Goal: Contribute content: Add original content to the website for others to see

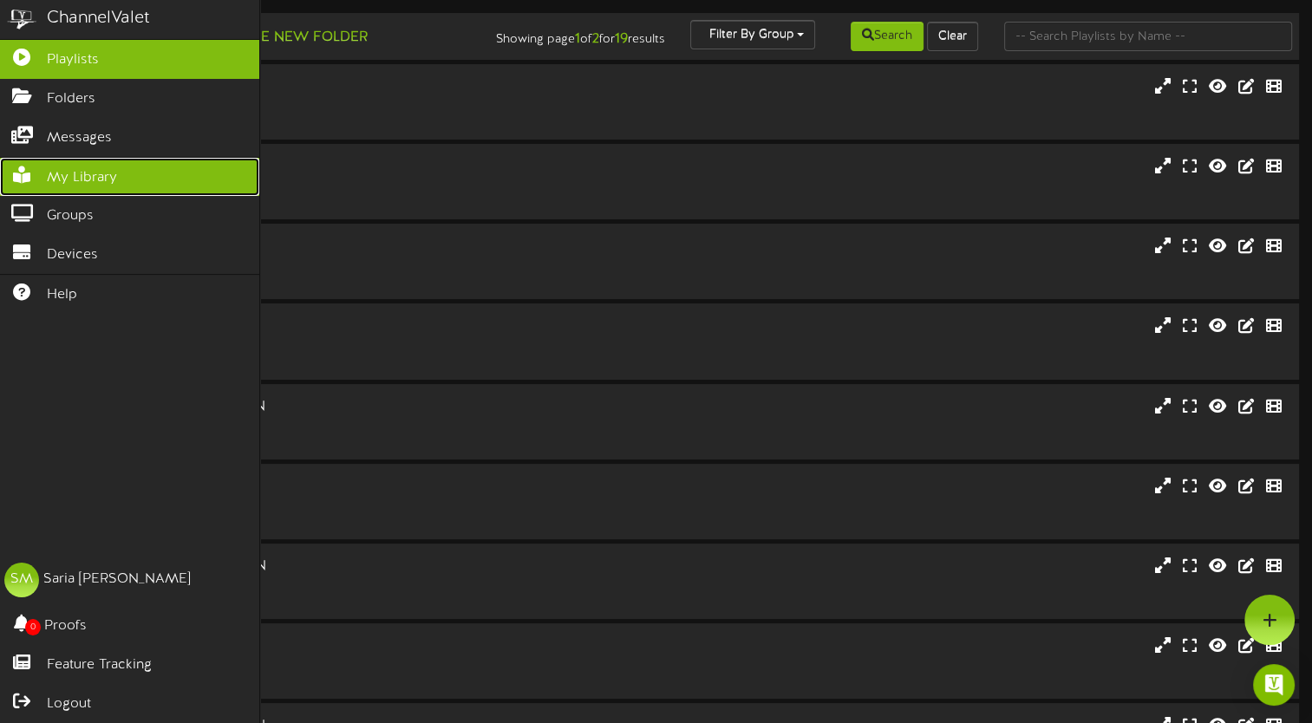
click at [111, 175] on span "My Library" at bounding box center [82, 178] width 70 height 20
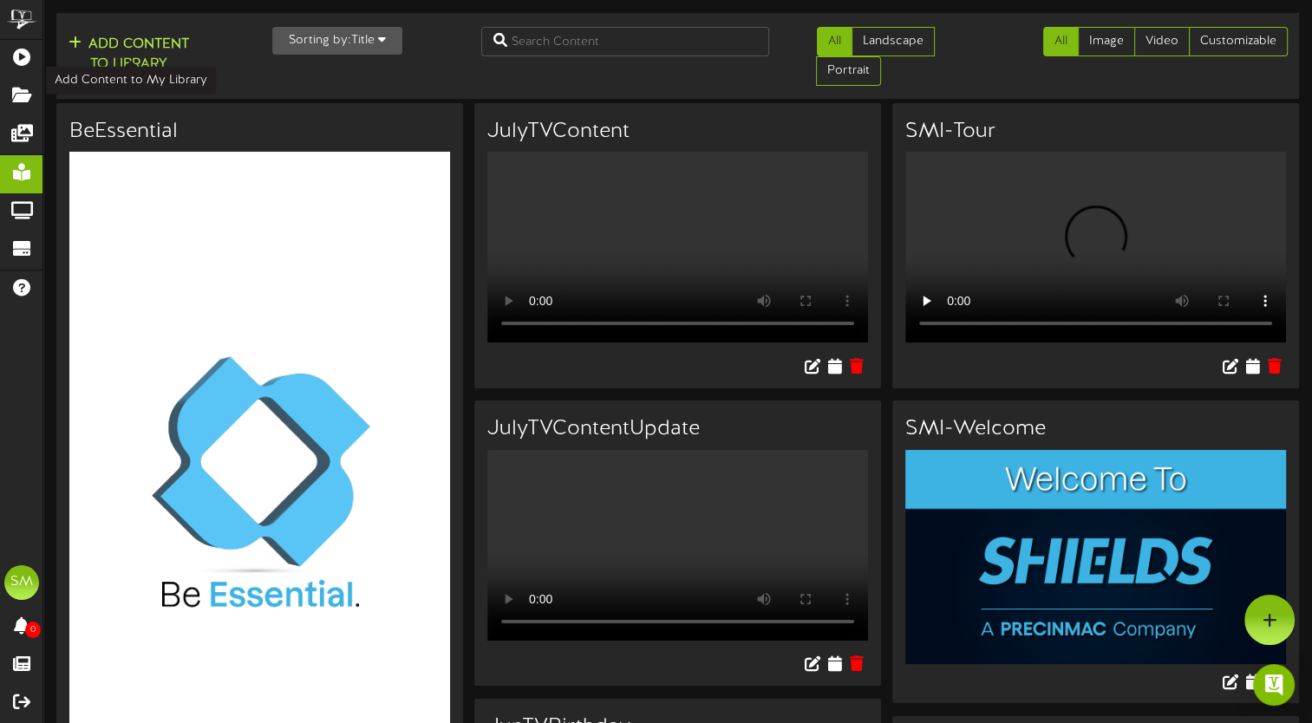
click at [115, 49] on button "Add Content to Library" at bounding box center [128, 55] width 131 height 42
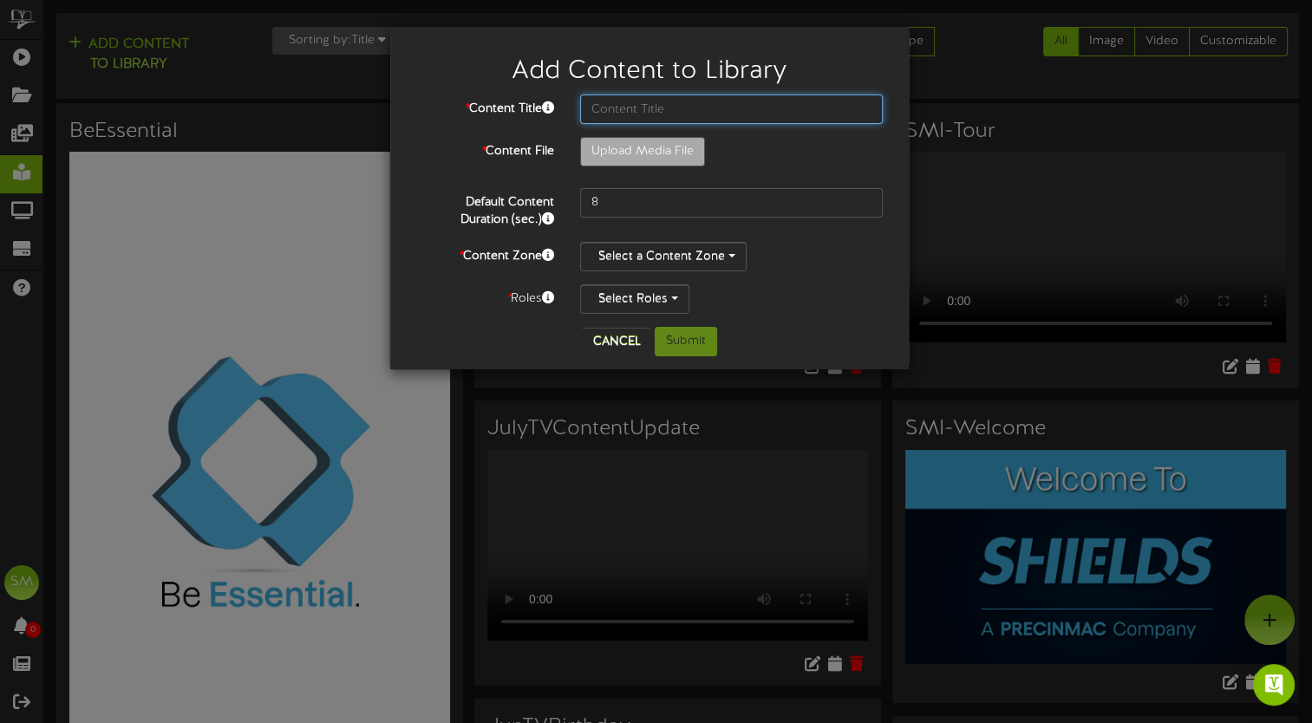
click at [650, 106] on input "text" at bounding box center [731, 109] width 303 height 29
type input "August Draft"
type input "**********"
type input "AugustTVDraft"
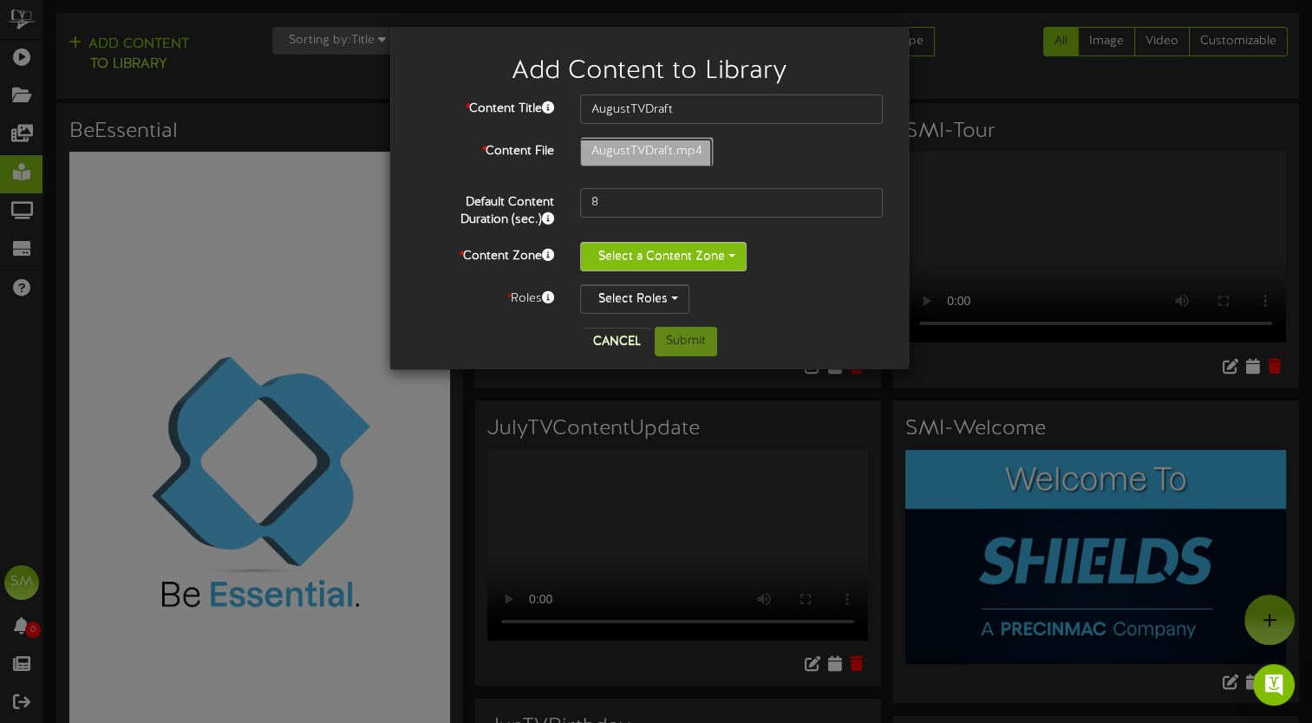
type input "225"
click at [730, 256] on span "button" at bounding box center [732, 255] width 7 height 3
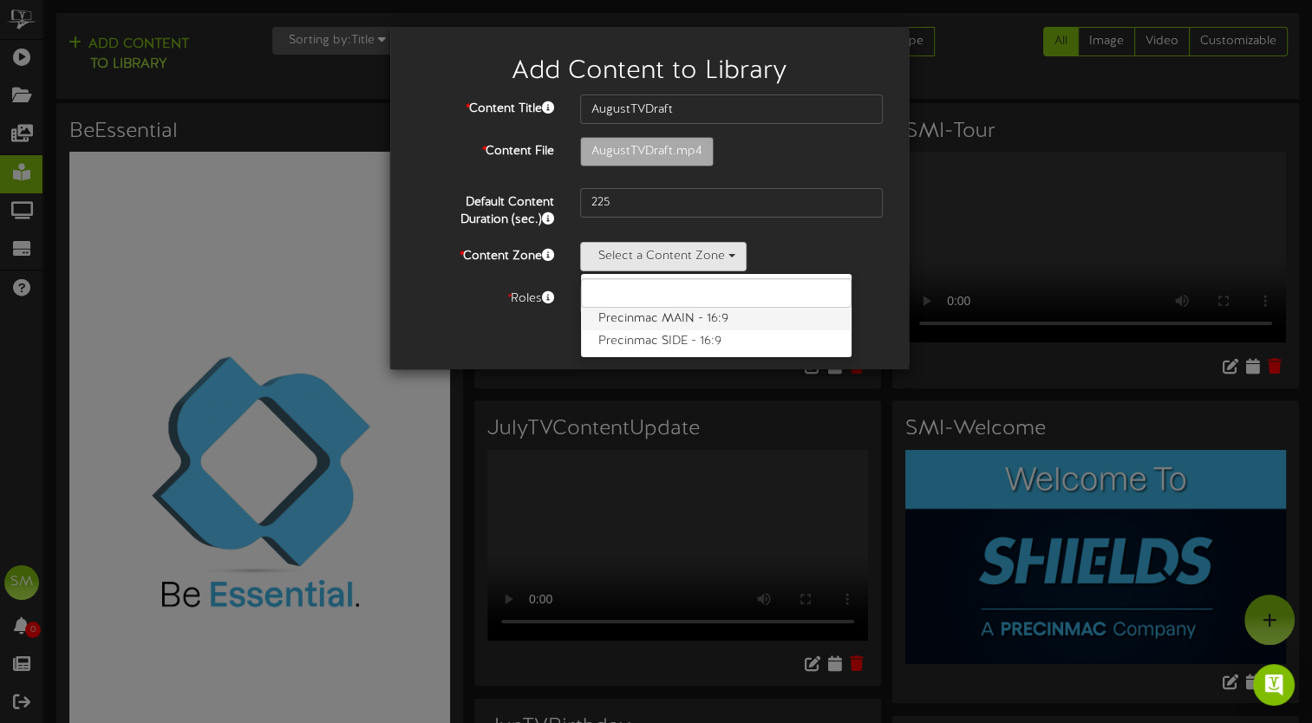
click at [734, 317] on label "Precinmac MAIN - 16:9" at bounding box center [716, 319] width 271 height 23
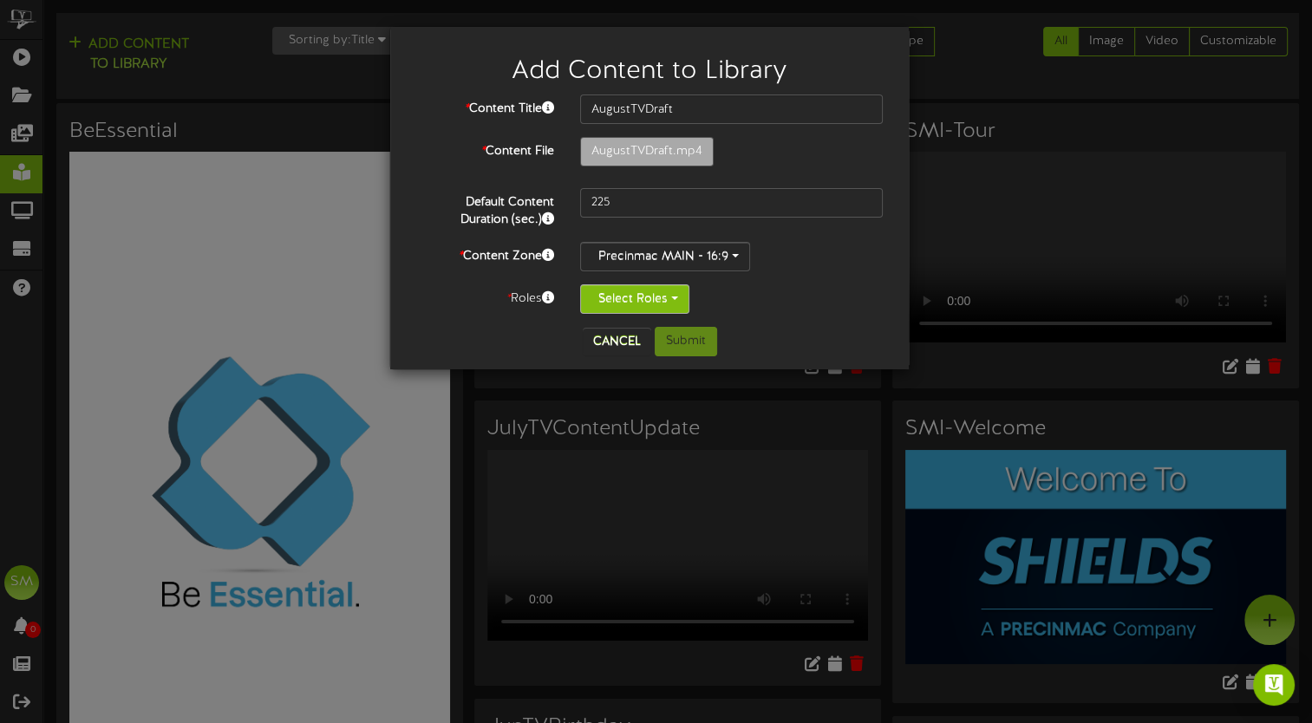
click at [663, 298] on button "Select Roles" at bounding box center [634, 299] width 109 height 29
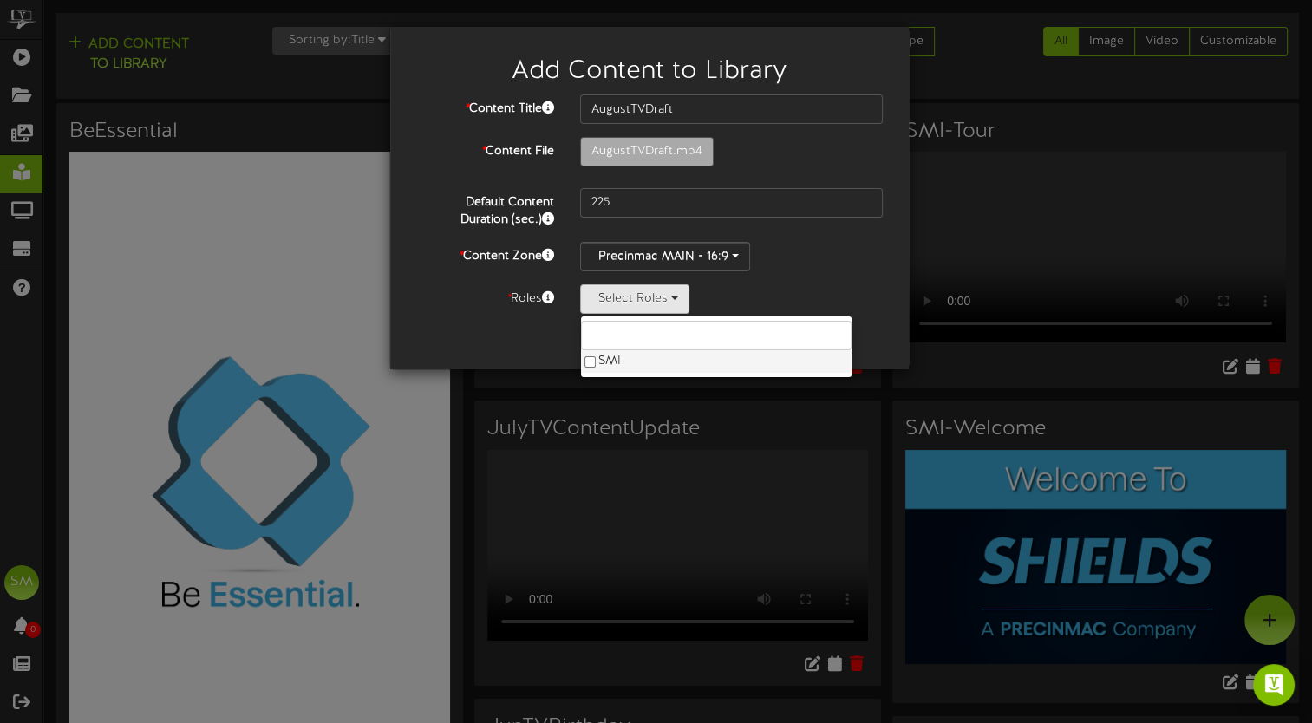
click at [638, 363] on label "SMI" at bounding box center [716, 361] width 271 height 23
click at [805, 293] on div "SMI SMI" at bounding box center [731, 299] width 303 height 29
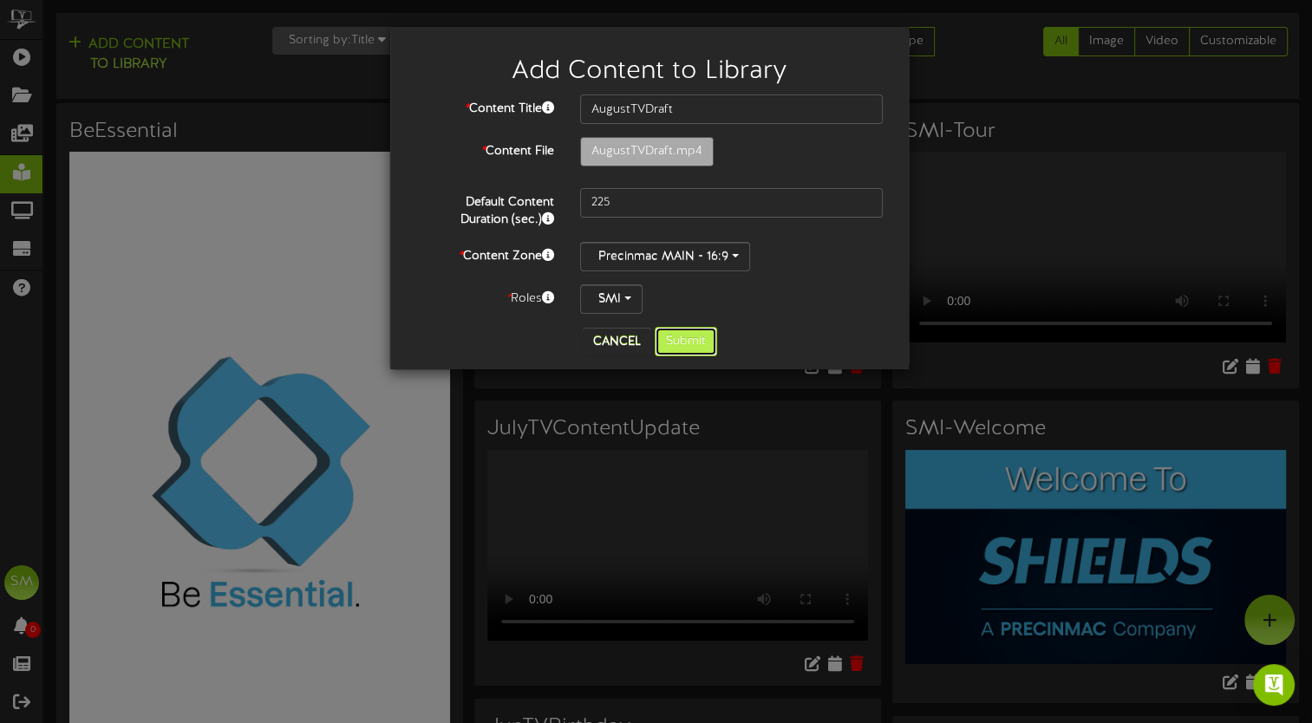
click at [691, 345] on button "Submit" at bounding box center [686, 341] width 62 height 29
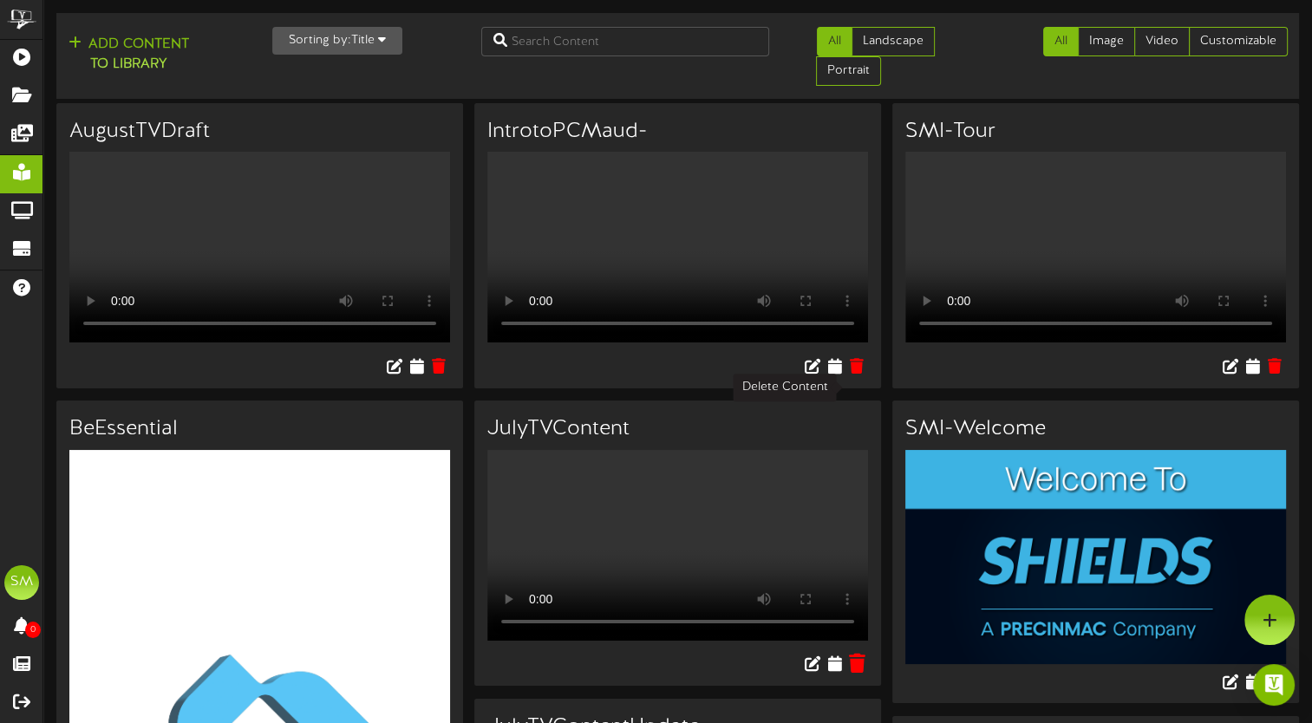
click at [858, 654] on icon at bounding box center [857, 663] width 16 height 19
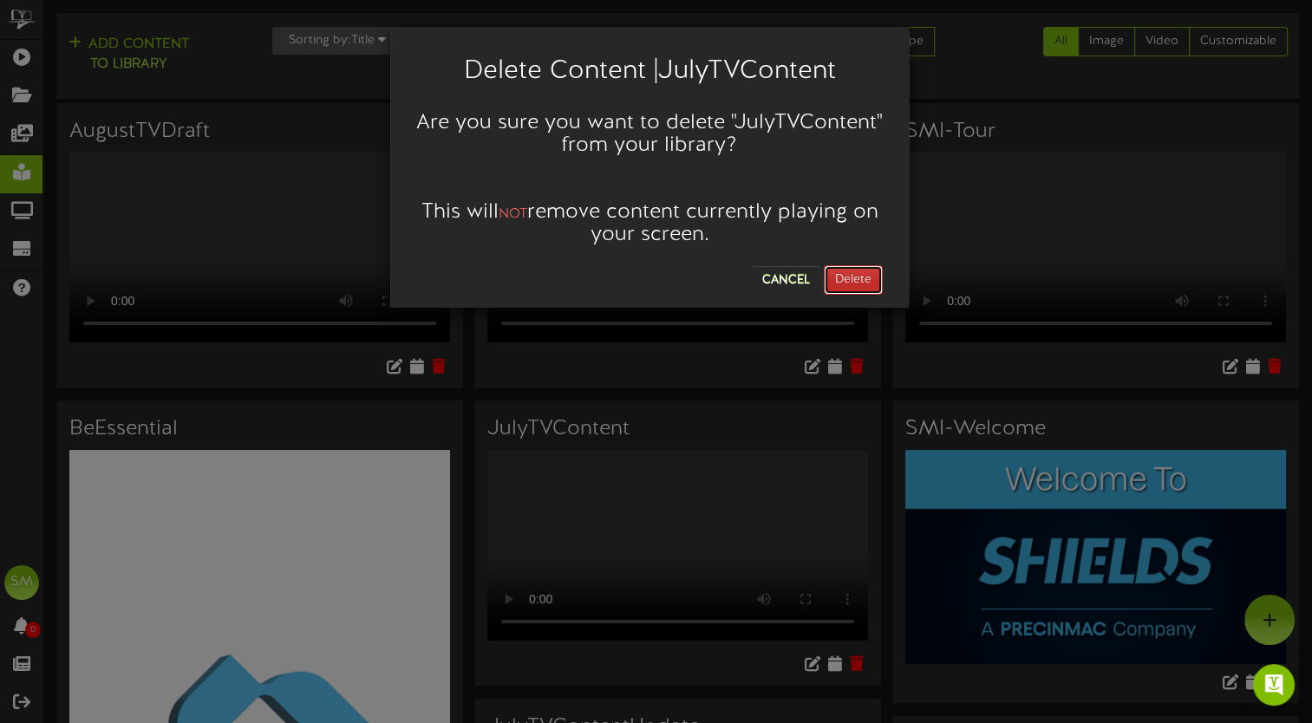
click at [851, 289] on button "Delete" at bounding box center [853, 279] width 59 height 29
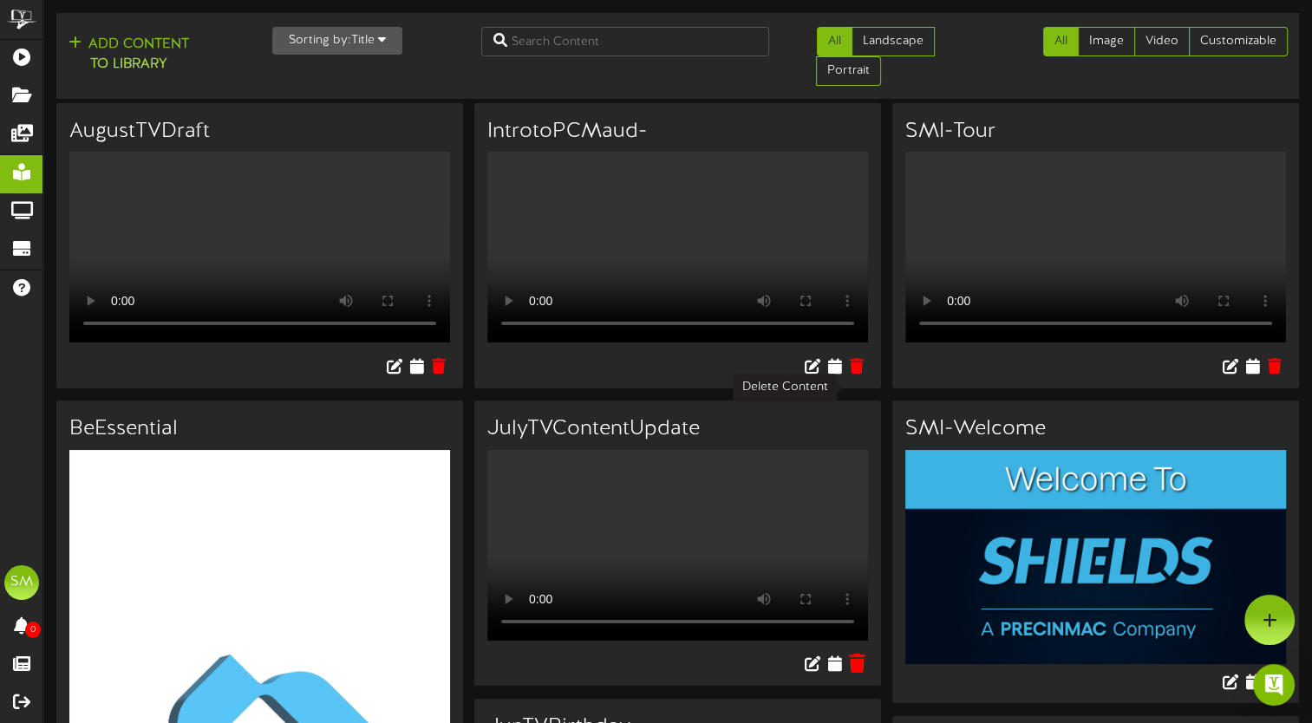
click at [856, 654] on icon at bounding box center [857, 663] width 16 height 19
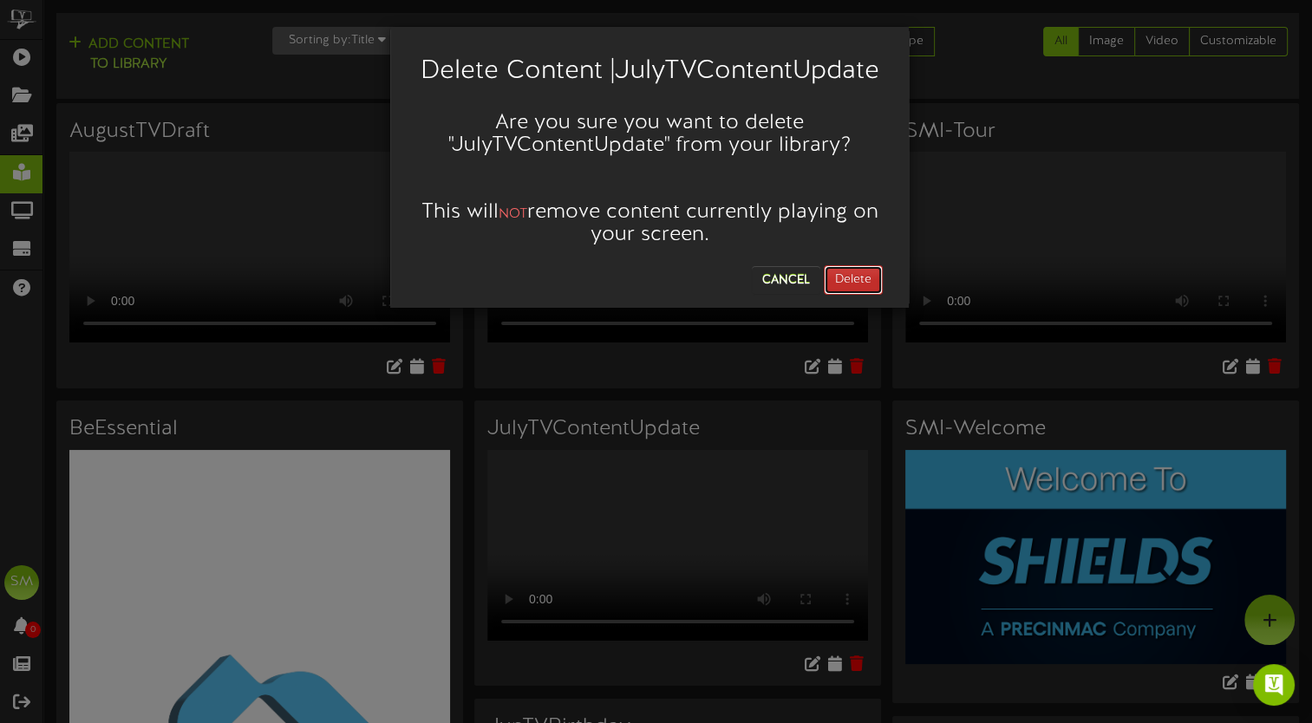
click at [867, 272] on button "Delete" at bounding box center [853, 279] width 59 height 29
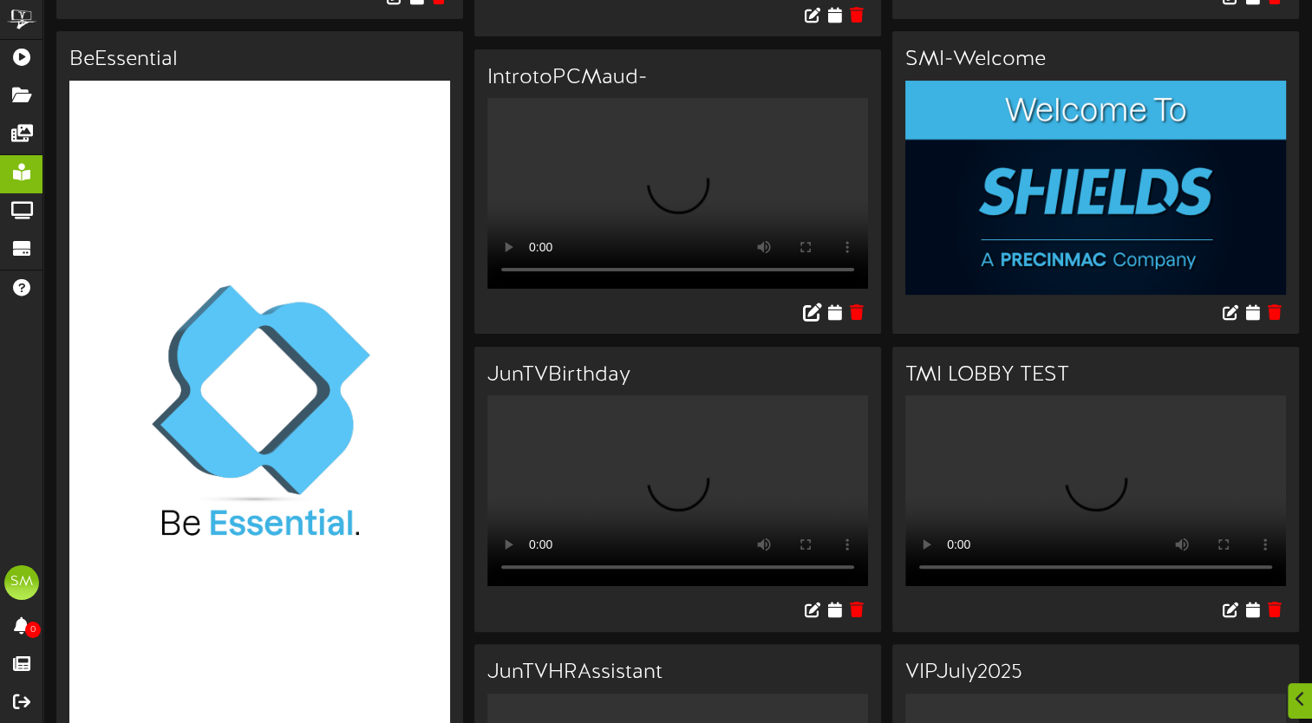
scroll to position [371, 0]
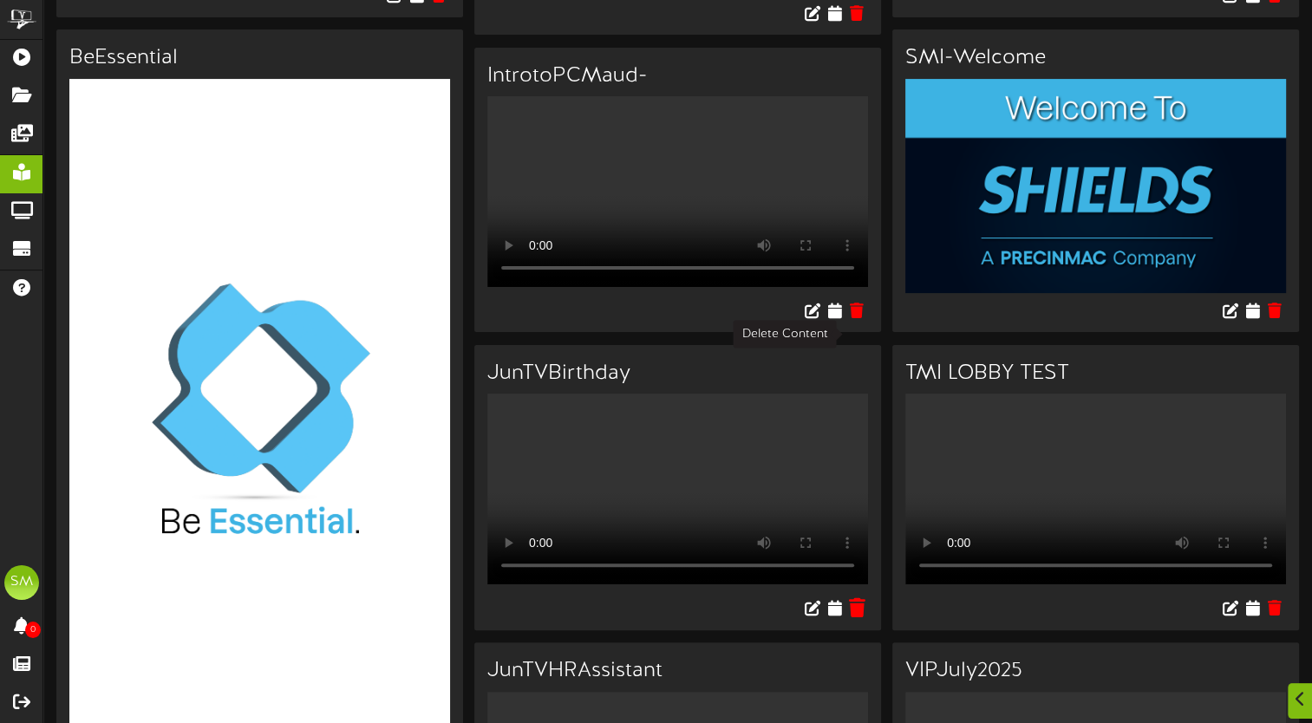
click at [857, 599] on icon at bounding box center [857, 608] width 16 height 19
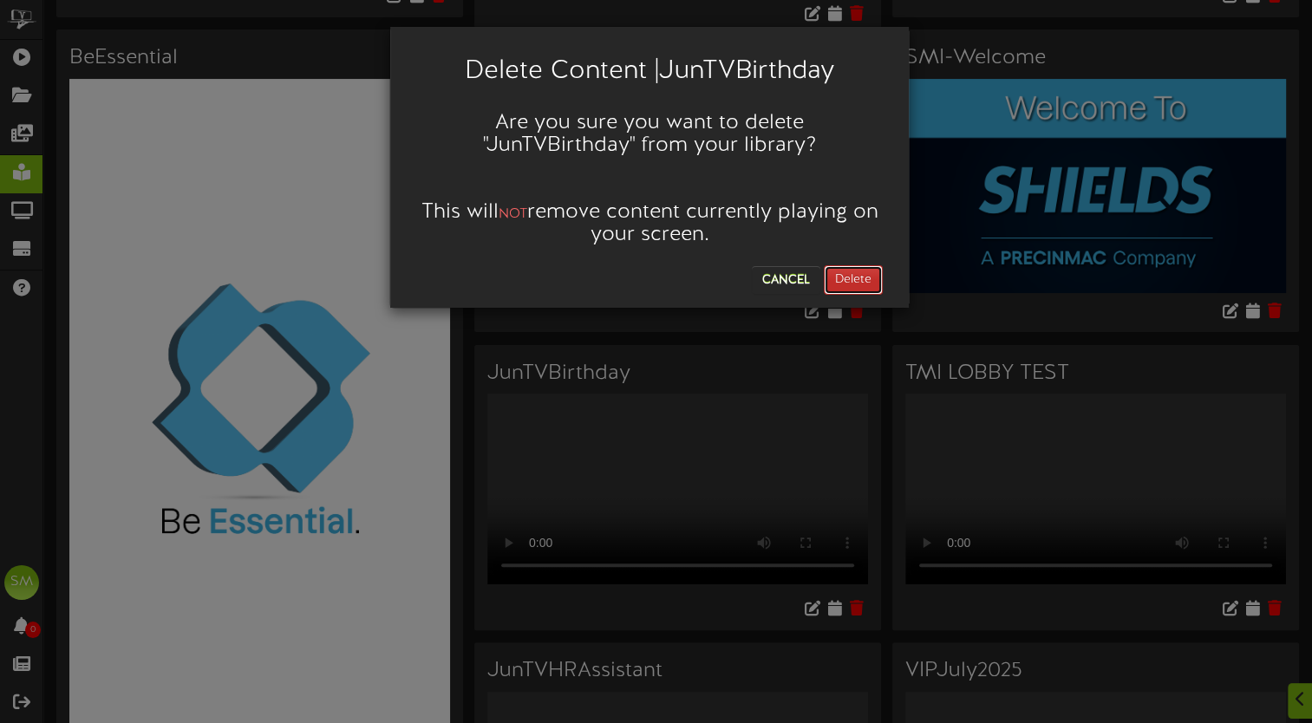
click at [843, 283] on button "Delete" at bounding box center [853, 279] width 59 height 29
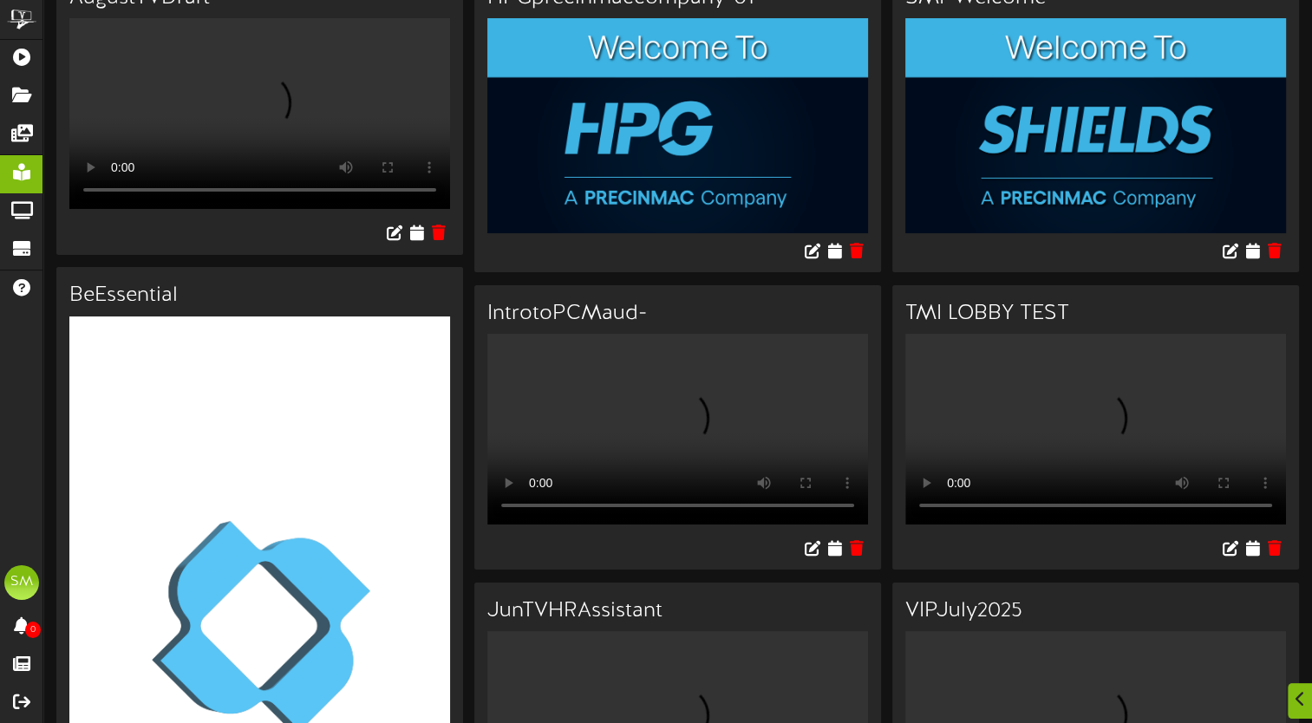
scroll to position [134, 0]
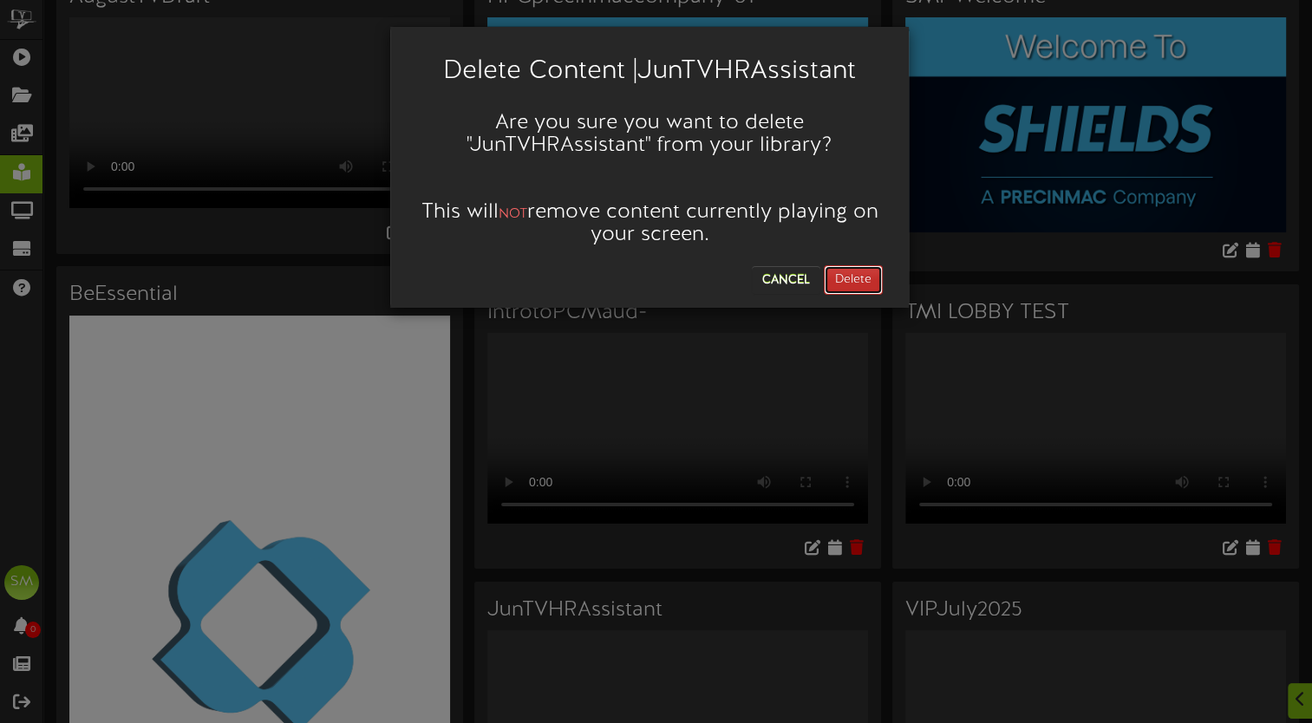
click at [844, 282] on button "Delete" at bounding box center [853, 279] width 59 height 29
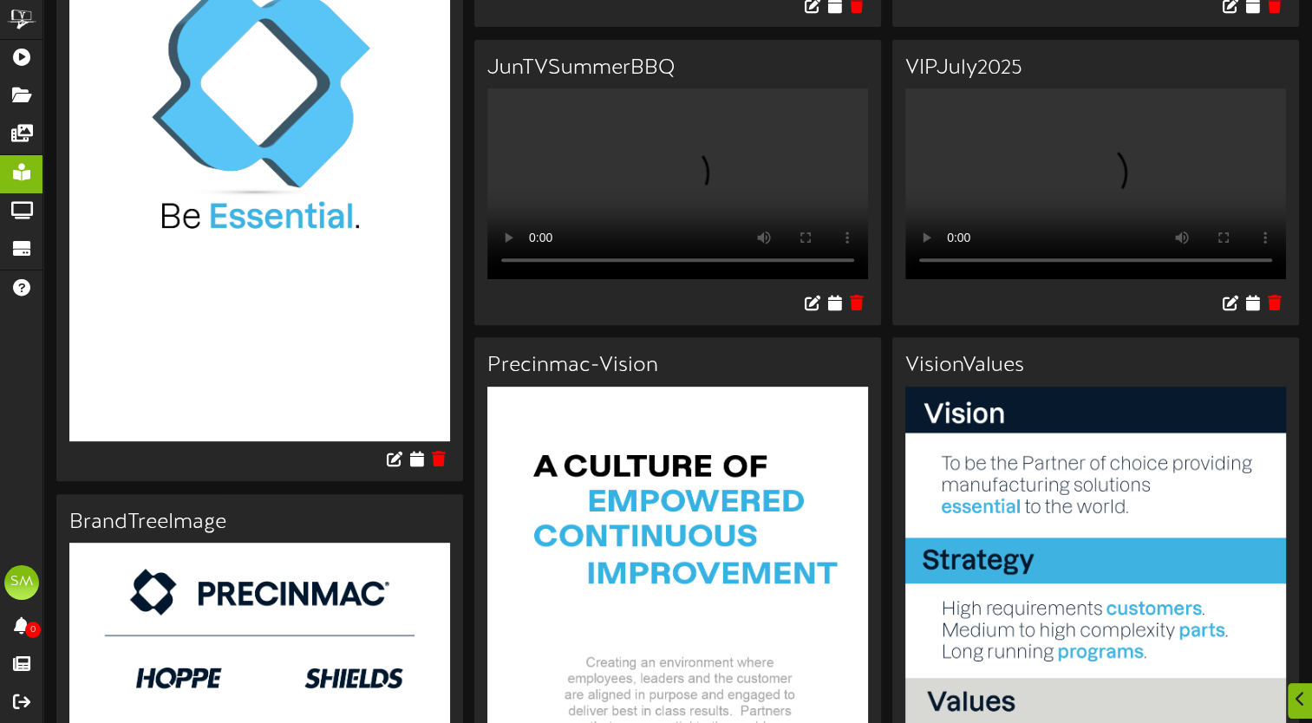
scroll to position [678, 0]
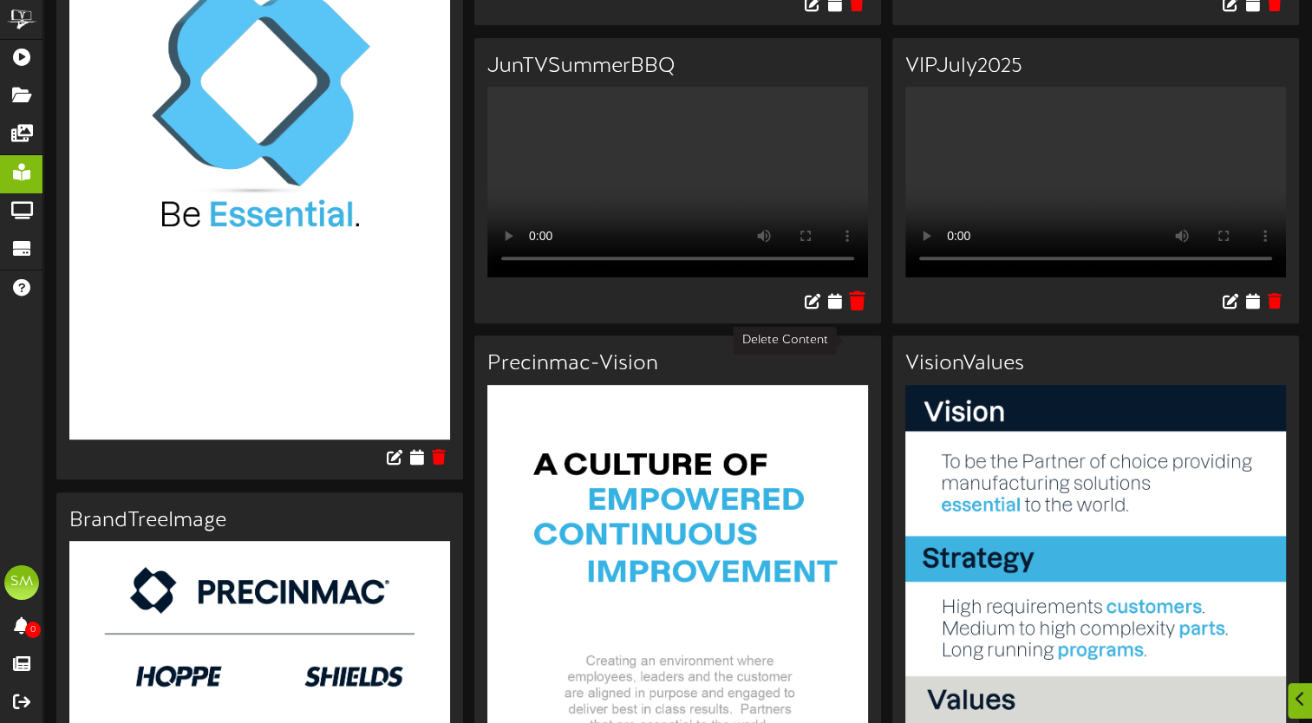
click at [857, 311] on icon at bounding box center [857, 300] width 16 height 19
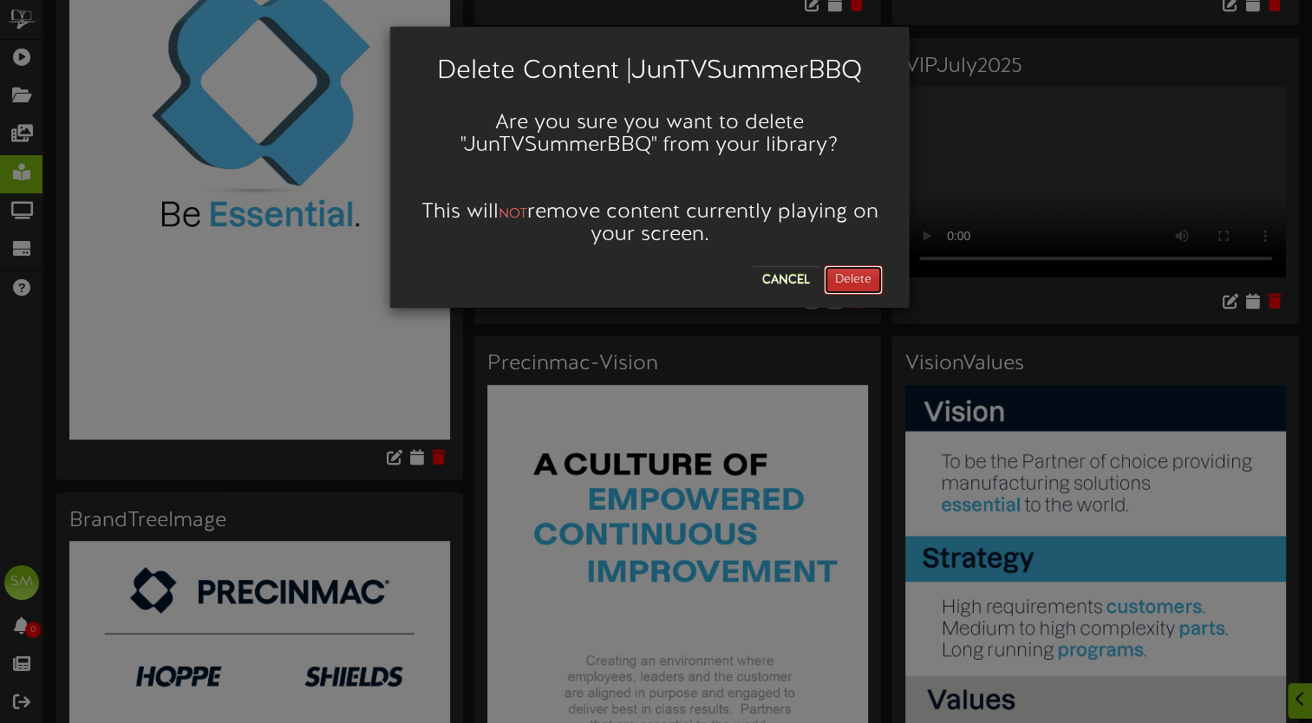
click at [862, 276] on button "Delete" at bounding box center [853, 279] width 59 height 29
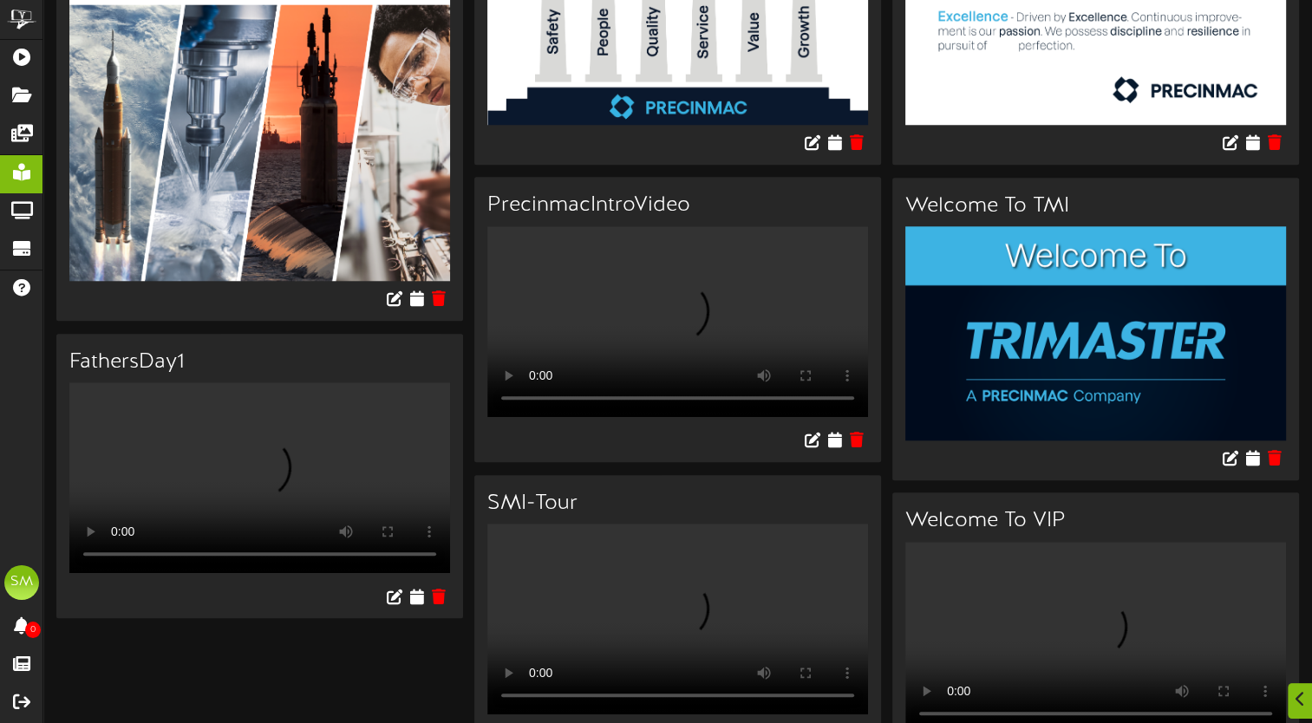
scroll to position [1865, 0]
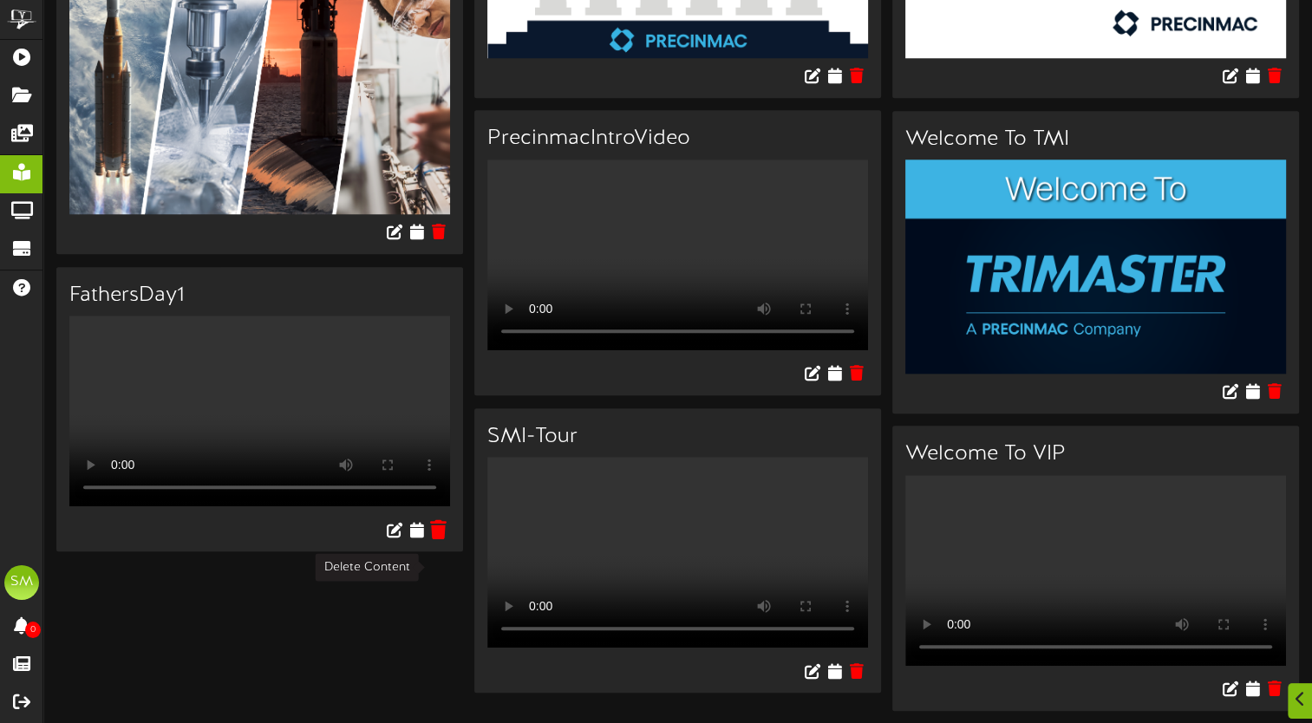
click at [438, 520] on icon at bounding box center [439, 529] width 16 height 19
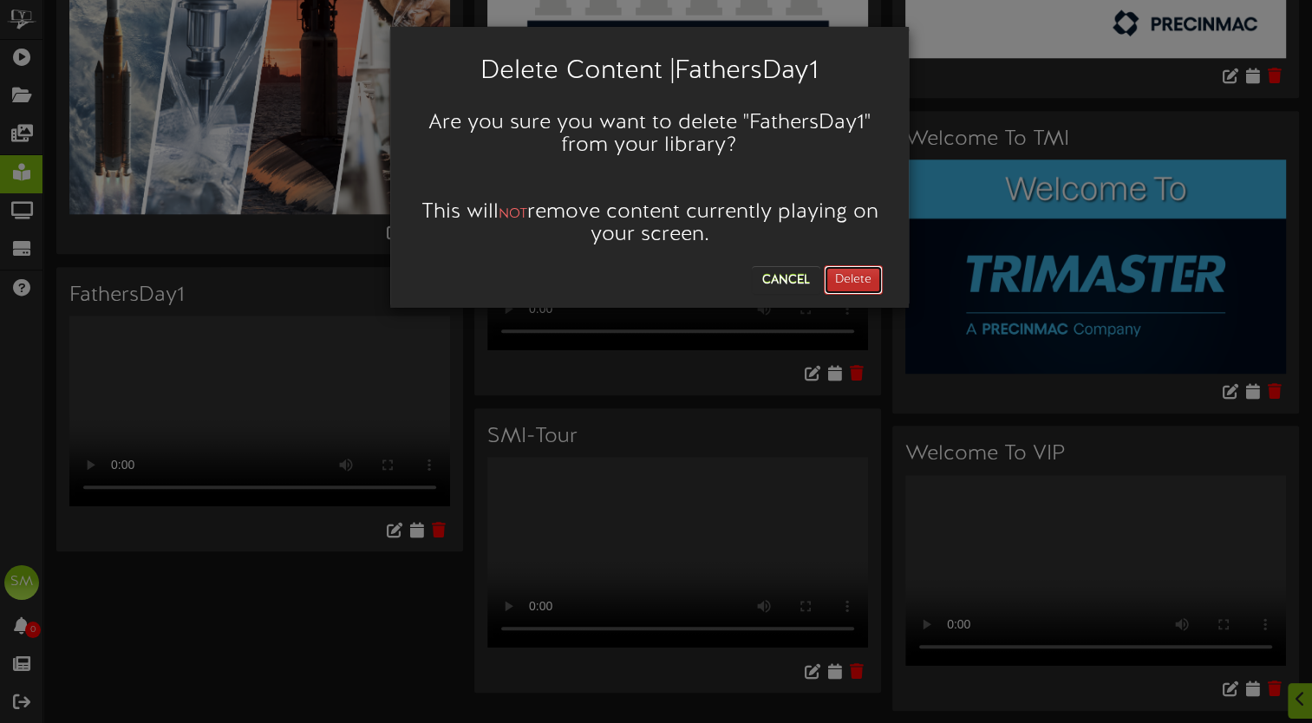
click at [854, 287] on button "Delete" at bounding box center [853, 279] width 59 height 29
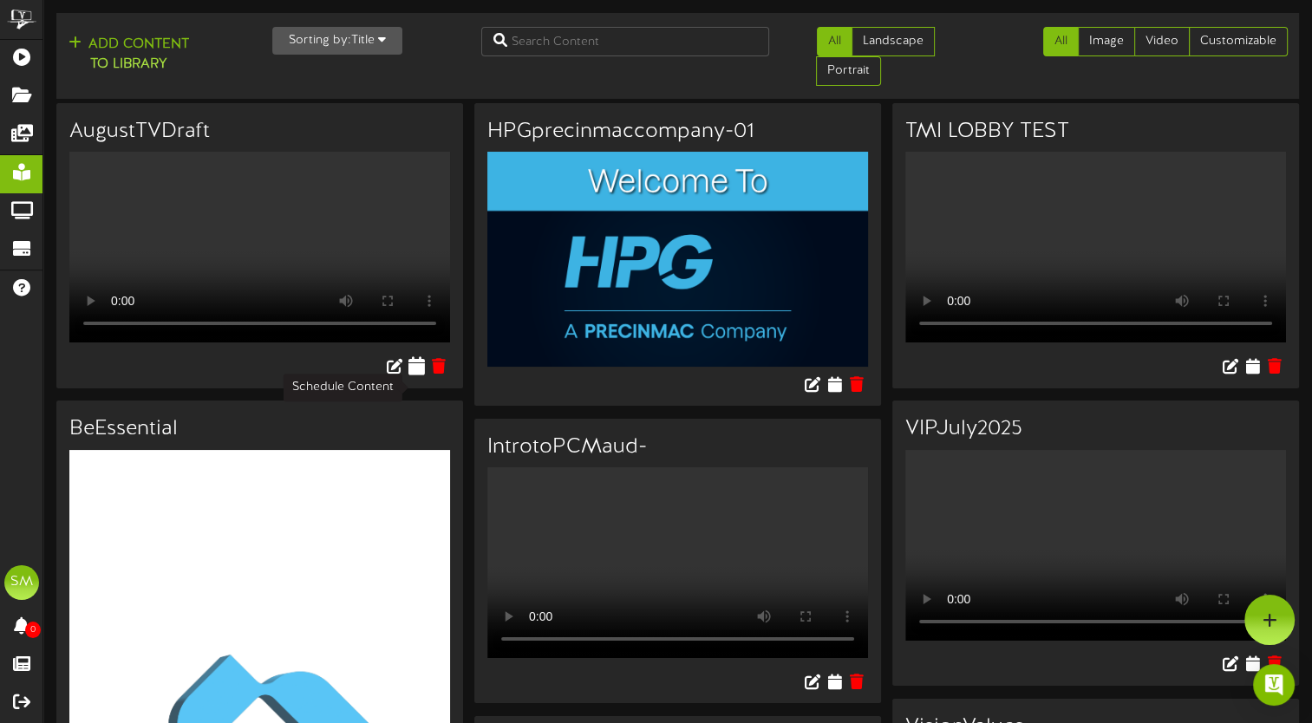
click at [422, 376] on icon at bounding box center [417, 366] width 16 height 19
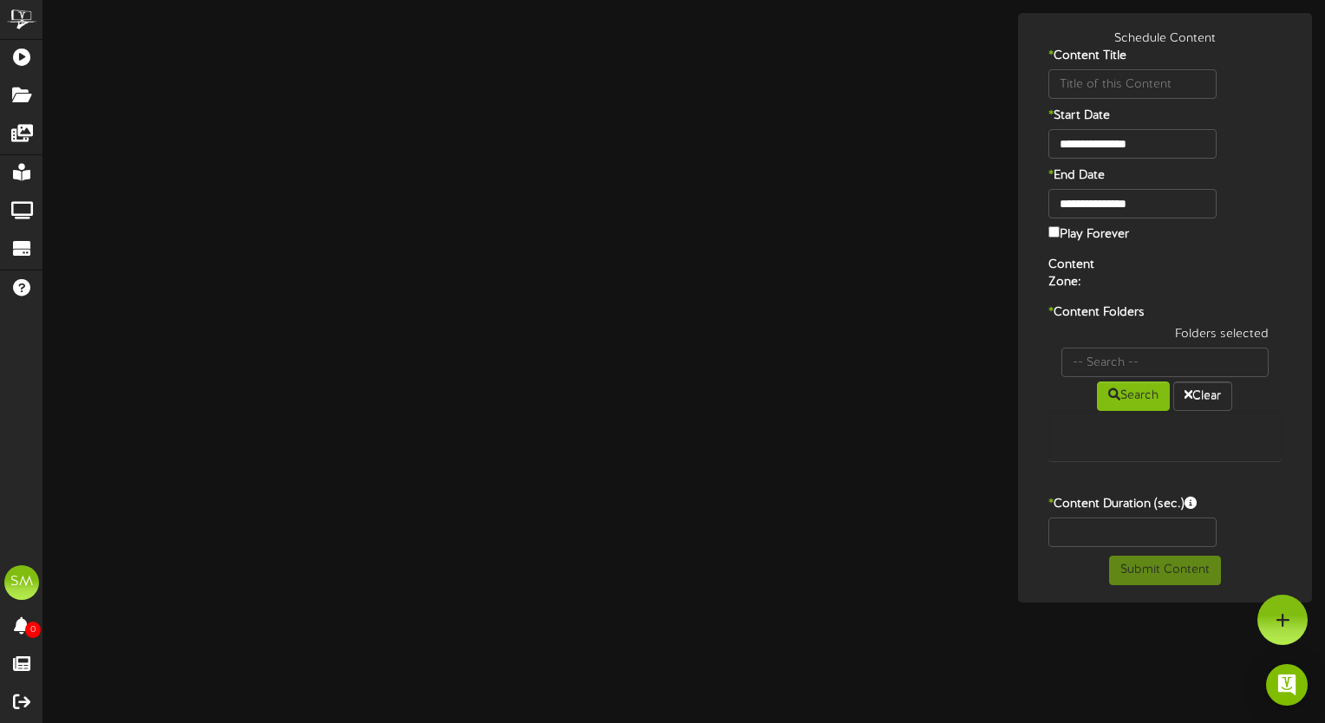
type input "AugustTVDraft"
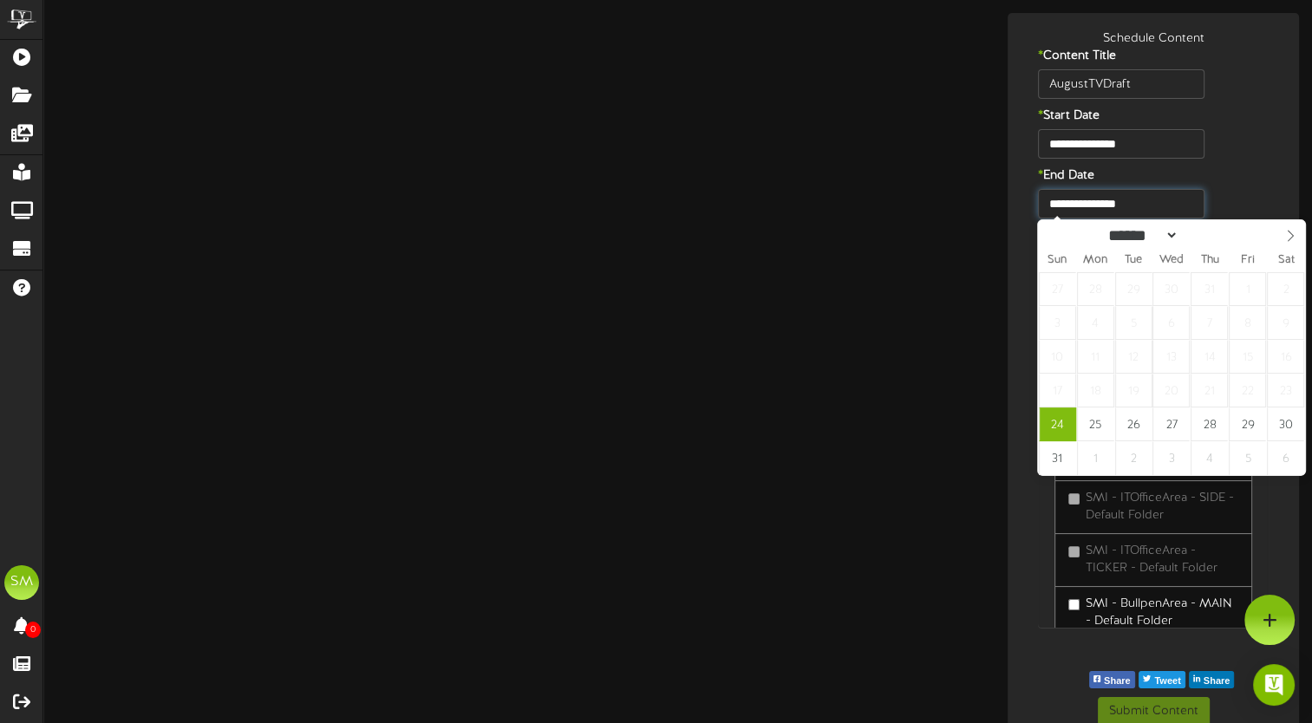
click at [1153, 207] on input "**********" at bounding box center [1121, 203] width 167 height 29
select select "*"
click at [1291, 242] on icon at bounding box center [1291, 236] width 12 height 12
type input "**********"
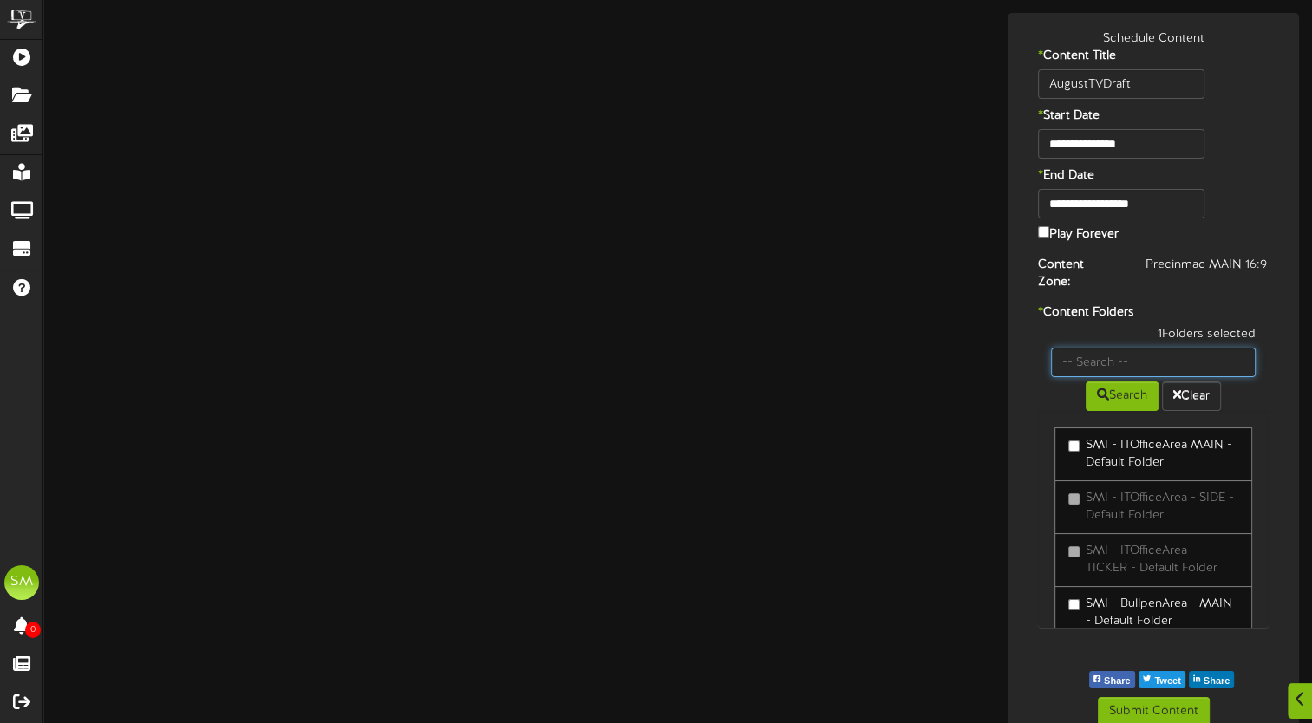
click at [1128, 348] on input "text" at bounding box center [1153, 362] width 205 height 29
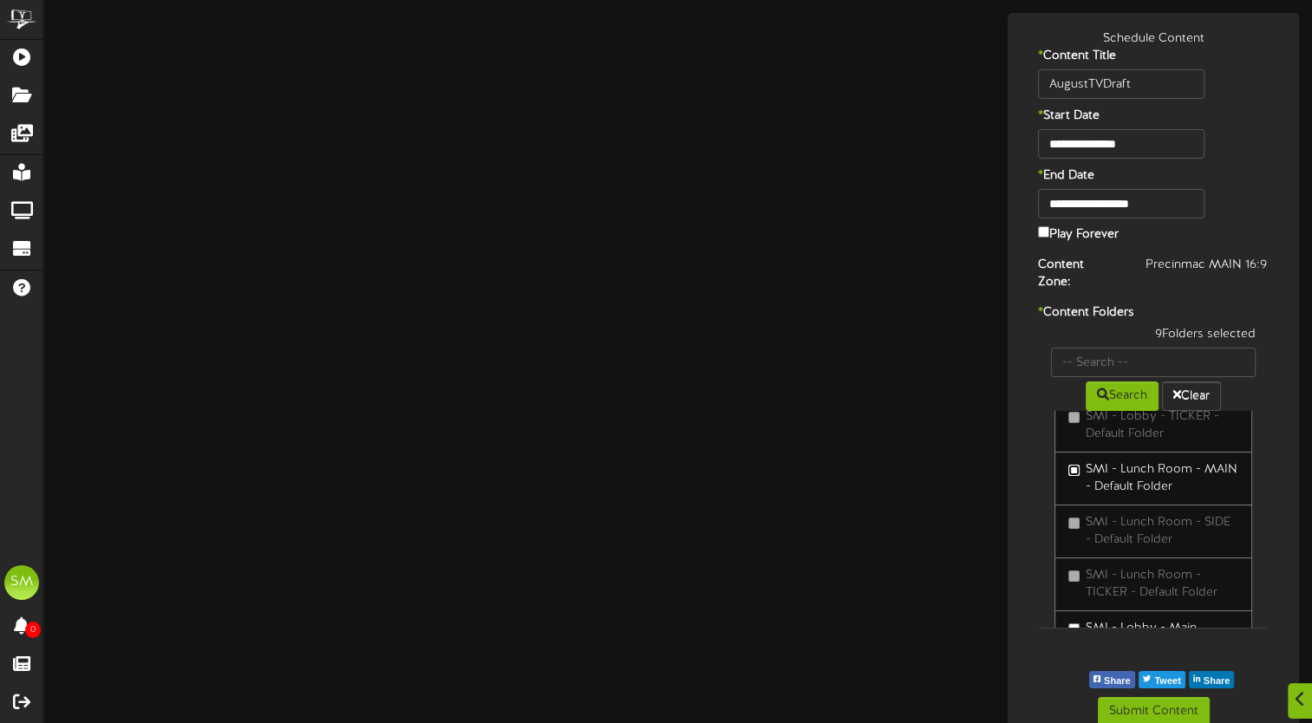
scroll to position [1424, 0]
click at [1162, 697] on button "Submit Content" at bounding box center [1154, 711] width 112 height 29
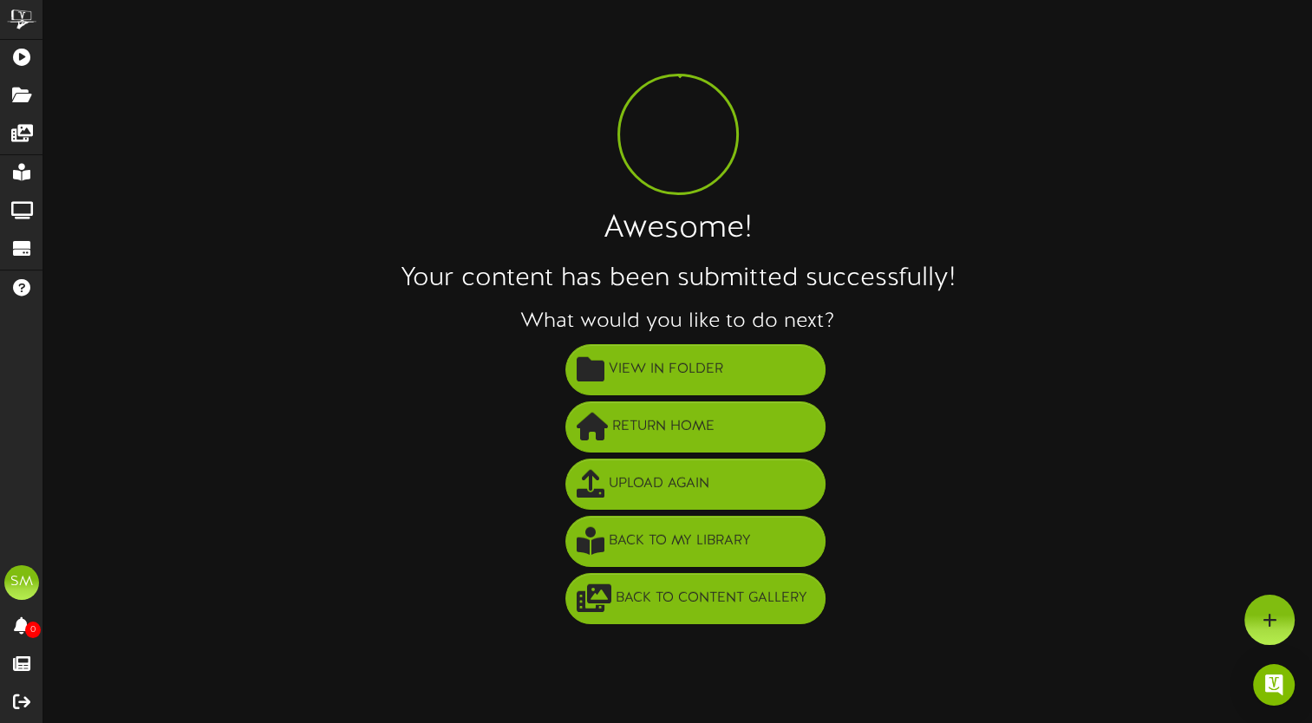
scroll to position [0, 0]
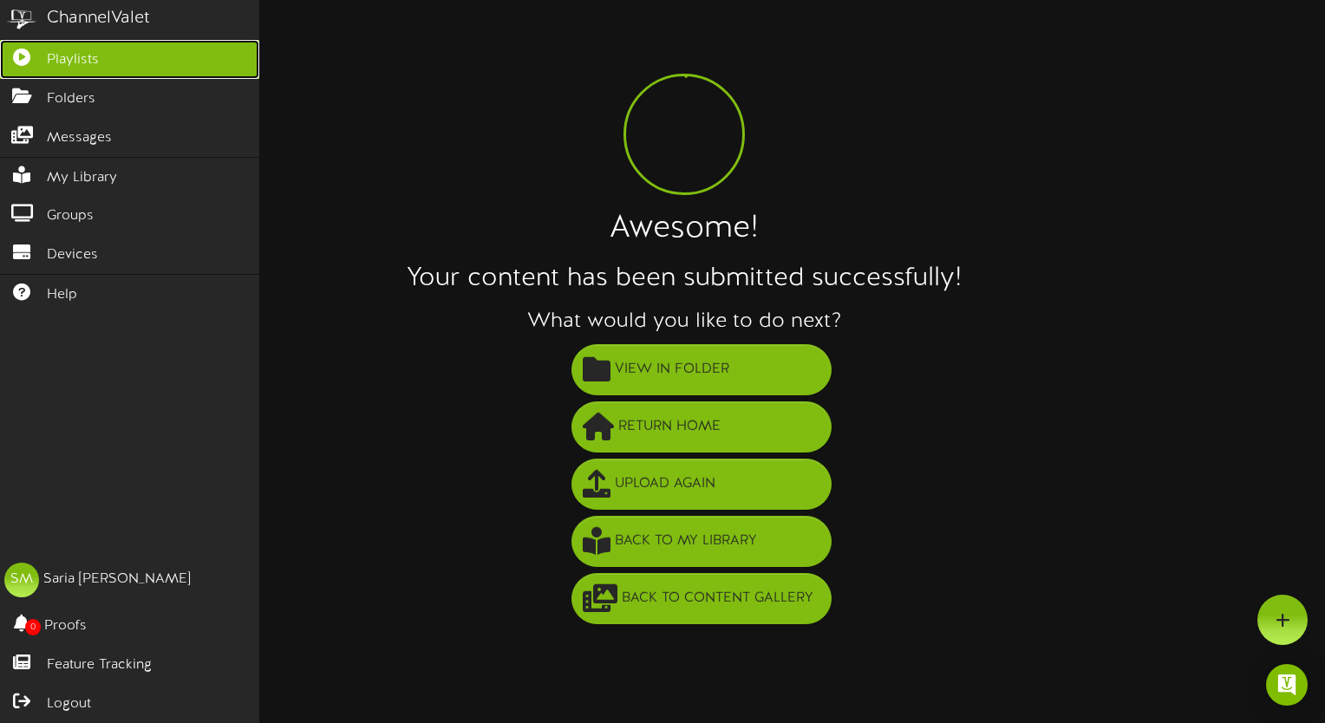
click at [99, 54] on link "Playlists" at bounding box center [129, 59] width 259 height 39
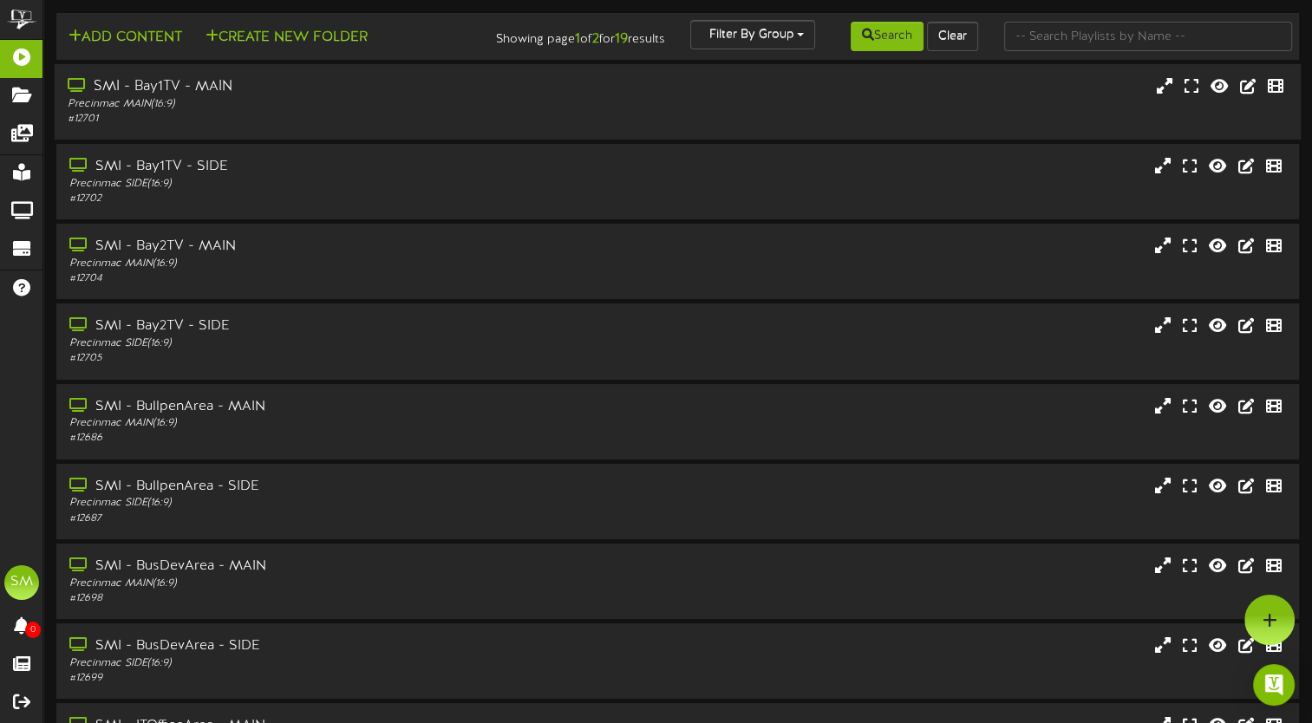
click at [437, 97] on div "SMI - Bay1TV - MAIN" at bounding box center [315, 87] width 494 height 20
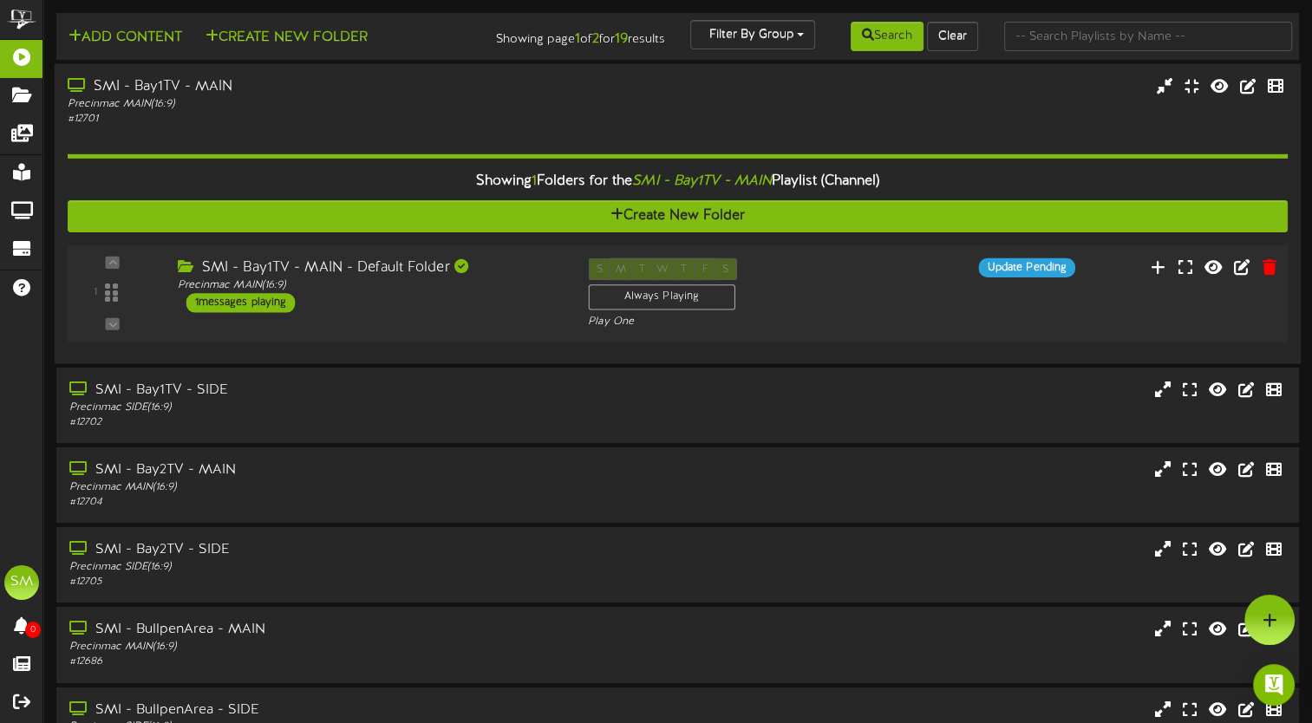
click at [260, 312] on div "1 messages playing" at bounding box center [241, 302] width 109 height 19
